Goal: Task Accomplishment & Management: Use online tool/utility

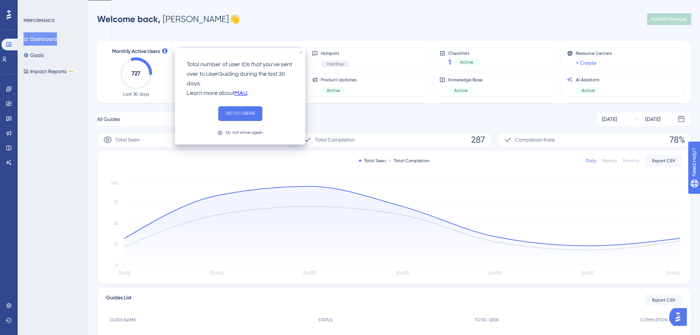
click at [153, 36] on div "Monthly Active Users 727 Last 30 days Guides 2 Active Hotspots Inactive Checkli…" at bounding box center [394, 217] width 594 height 371
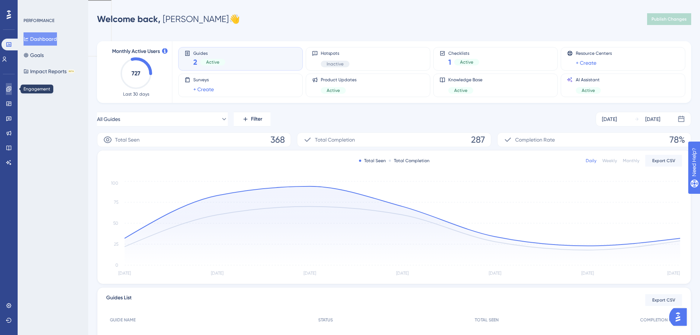
click at [12, 90] on link at bounding box center [9, 89] width 6 height 12
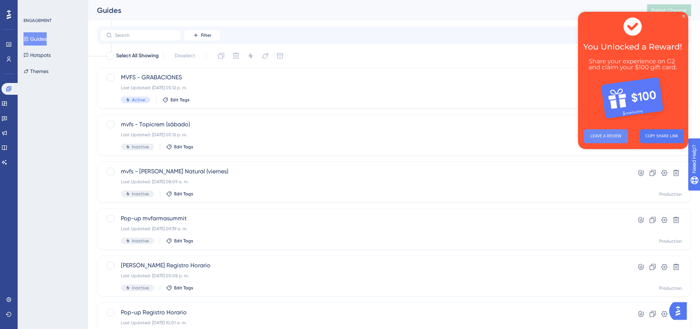
click at [613, 134] on button "LEAVE A REVIEW" at bounding box center [606, 136] width 44 height 14
click at [683, 15] on icon "Close Preview" at bounding box center [683, 16] width 3 height 3
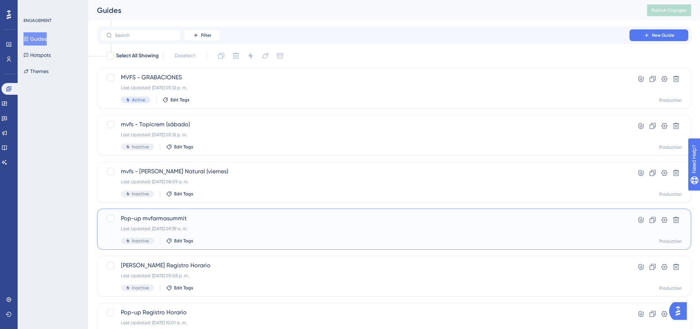
click at [148, 218] on span "Pop-up mvfarmasummit" at bounding box center [364, 218] width 487 height 9
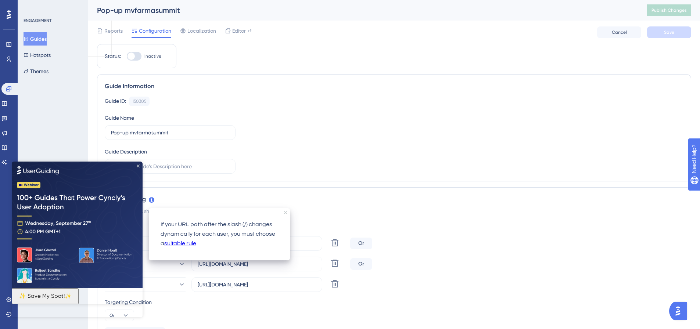
click at [139, 165] on icon "Close Preview" at bounding box center [138, 165] width 3 height 3
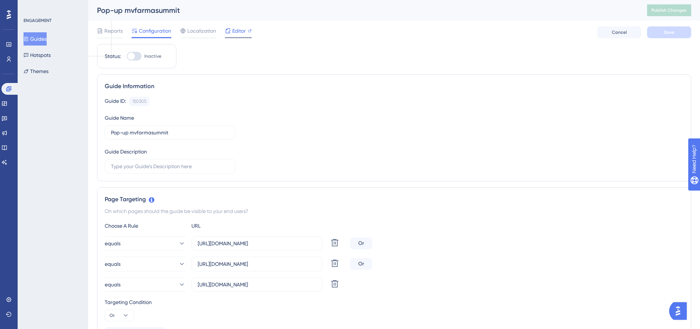
click at [242, 30] on span "Editor" at bounding box center [239, 30] width 14 height 9
click at [39, 39] on button "Guides" at bounding box center [35, 38] width 23 height 13
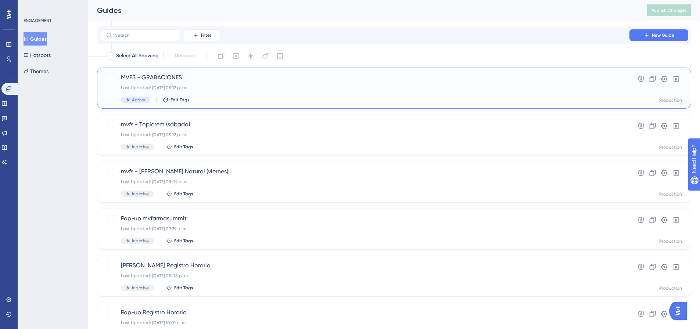
click at [161, 77] on span "MVFS - GRABACIONES" at bounding box center [364, 77] width 487 height 9
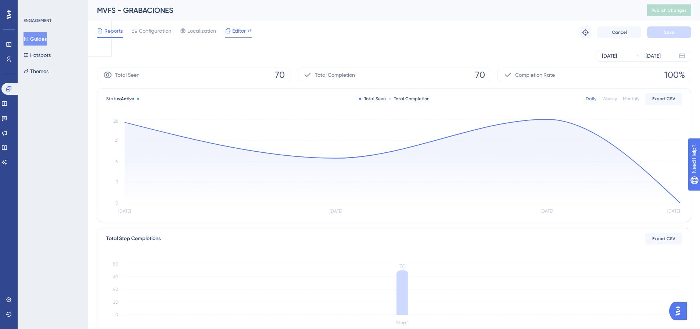
click at [234, 33] on span "Editor" at bounding box center [239, 30] width 14 height 9
click at [38, 37] on button "Guides" at bounding box center [35, 38] width 23 height 13
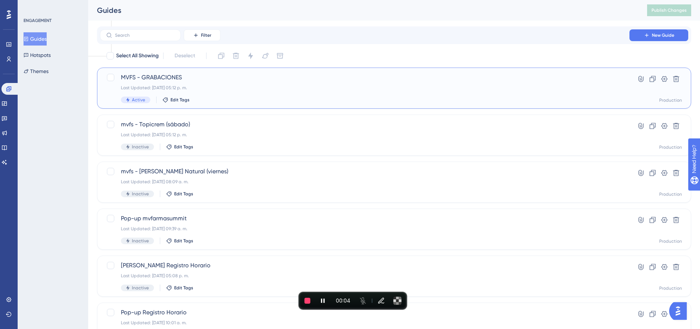
click at [134, 78] on span "MVFS - GRABACIONES" at bounding box center [364, 77] width 487 height 9
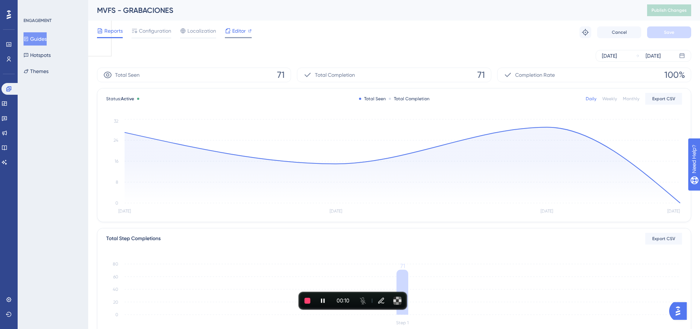
click at [235, 29] on span "Editor" at bounding box center [239, 30] width 14 height 9
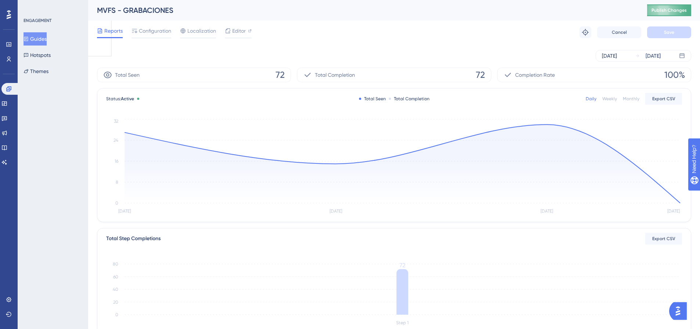
click at [680, 11] on span "Publish Changes" at bounding box center [668, 10] width 35 height 6
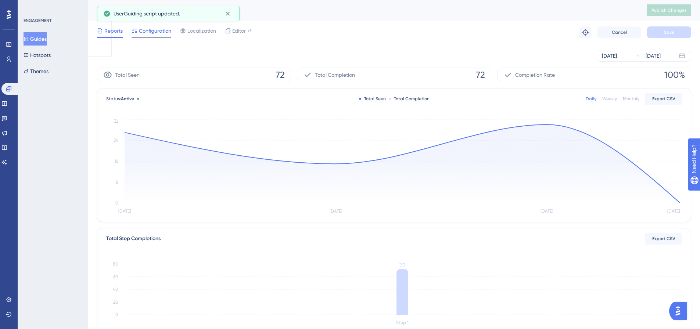
click at [155, 30] on span "Configuration" at bounding box center [155, 30] width 32 height 9
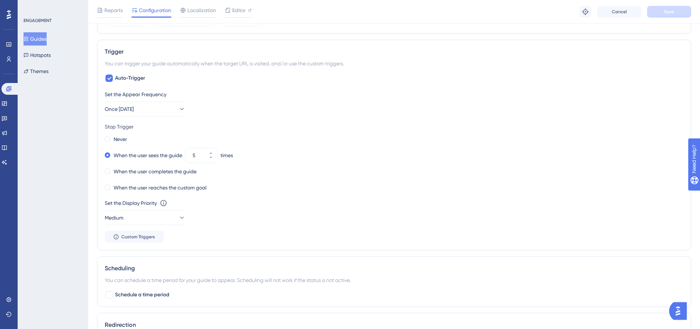
scroll to position [379, 0]
